Goal: Task Accomplishment & Management: Use online tool/utility

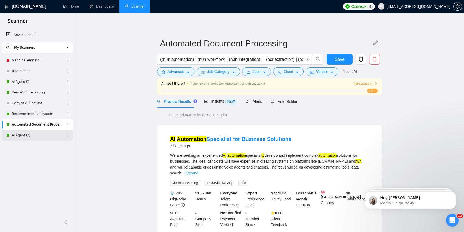
click at [29, 136] on link "AI Agent (2)" at bounding box center [37, 135] width 51 height 11
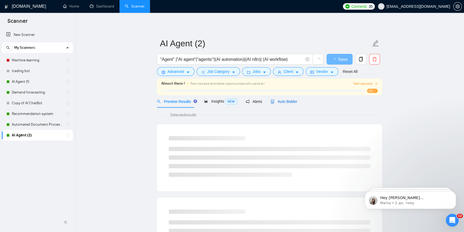
click at [284, 103] on span "Auto Bidder" at bounding box center [283, 101] width 27 height 4
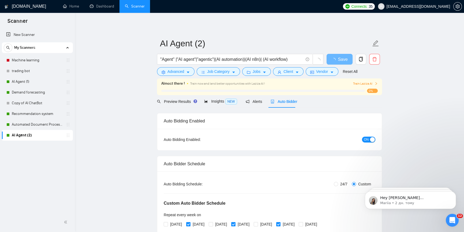
radio input "false"
radio input "true"
click at [365, 139] on span "ON" at bounding box center [366, 140] width 5 height 6
click at [334, 61] on button "Save" at bounding box center [339, 59] width 26 height 11
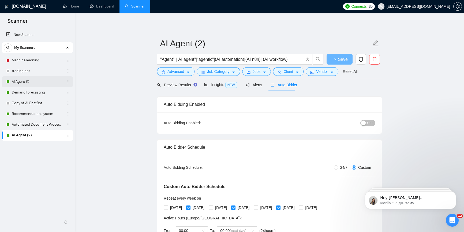
click at [25, 82] on link "AI Agent (1)" at bounding box center [37, 81] width 51 height 11
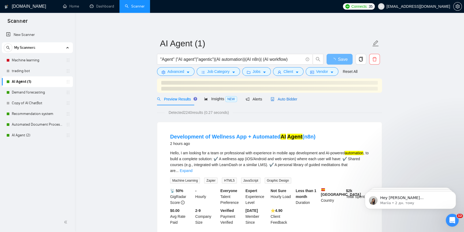
click at [276, 99] on span "Auto Bidder" at bounding box center [283, 99] width 27 height 4
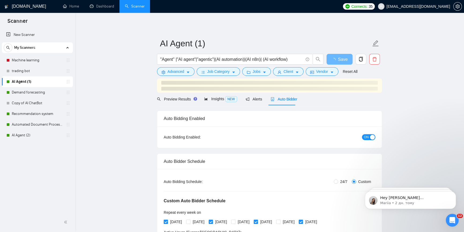
radio input "false"
radio input "true"
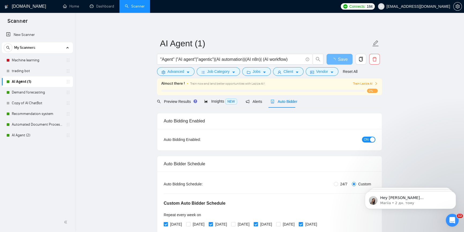
click at [370, 135] on div "ON" at bounding box center [340, 139] width 70 height 9
click at [368, 138] on span "ON" at bounding box center [366, 140] width 5 height 6
click at [340, 58] on span "Save" at bounding box center [339, 59] width 10 height 7
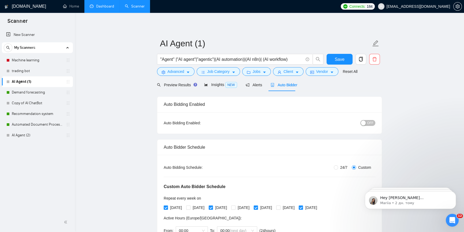
click at [103, 7] on link "Dashboard" at bounding box center [102, 6] width 24 height 5
